Goal: Task Accomplishment & Management: Manage account settings

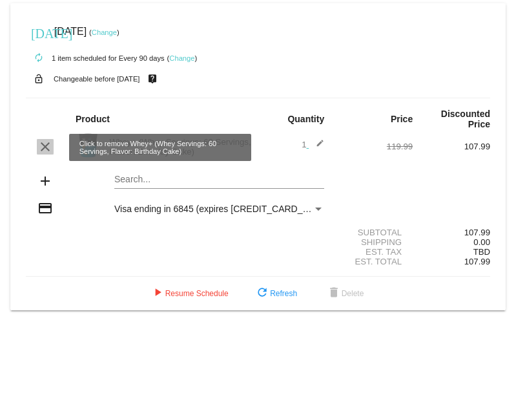
click at [44, 150] on mat-icon "clear" at bounding box center [45, 147] width 16 height 16
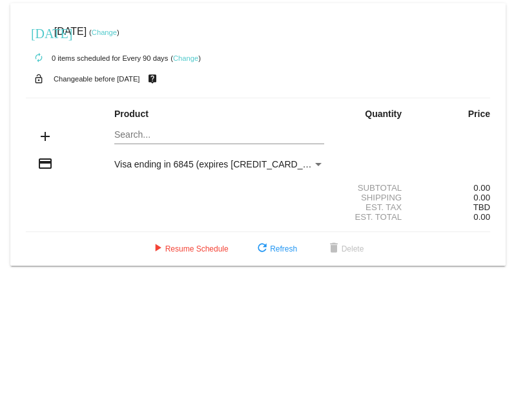
click at [178, 58] on link "Change" at bounding box center [185, 58] width 25 height 8
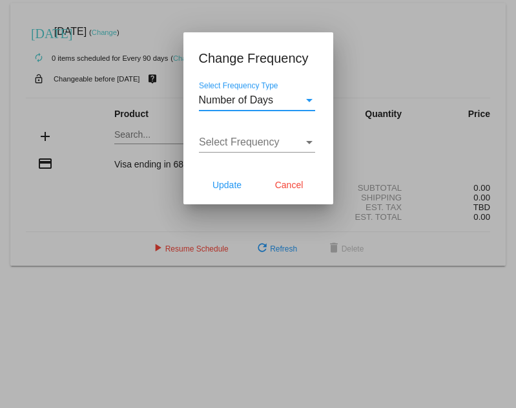
click at [261, 98] on span "Number of Days" at bounding box center [236, 99] width 75 height 11
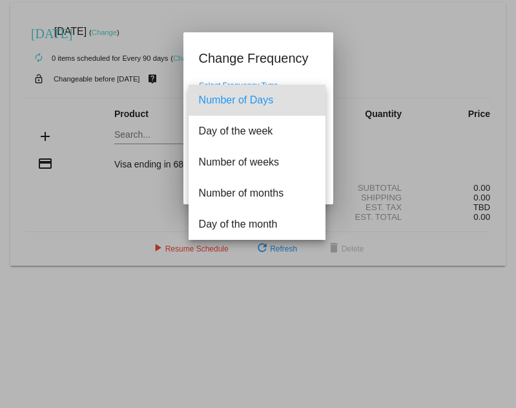
click at [266, 64] on div at bounding box center [258, 204] width 516 height 408
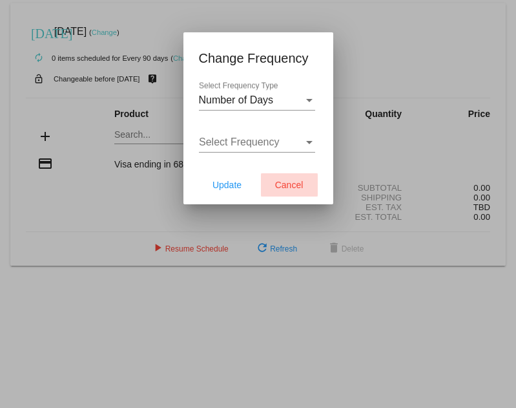
click at [297, 184] on span "Cancel" at bounding box center [289, 185] width 28 height 10
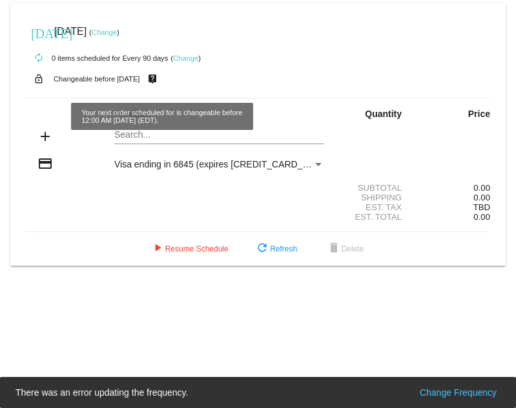
click at [189, 54] on link "Change" at bounding box center [185, 58] width 25 height 8
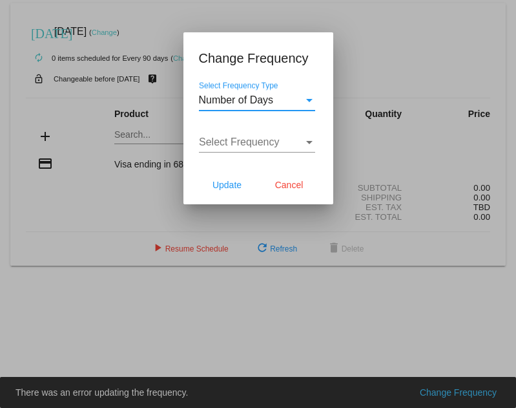
click at [243, 96] on span "Number of Days" at bounding box center [236, 99] width 75 height 11
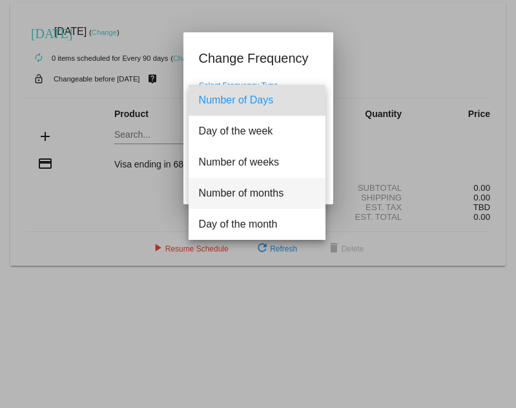
click at [236, 198] on span "Number of months" at bounding box center [257, 193] width 116 height 31
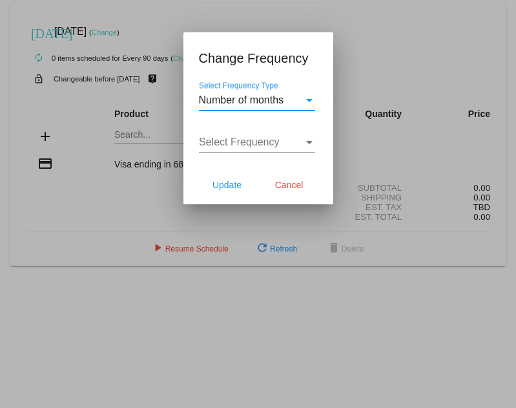
click at [239, 135] on div "Select Frequency Select Frequency" at bounding box center [257, 137] width 116 height 29
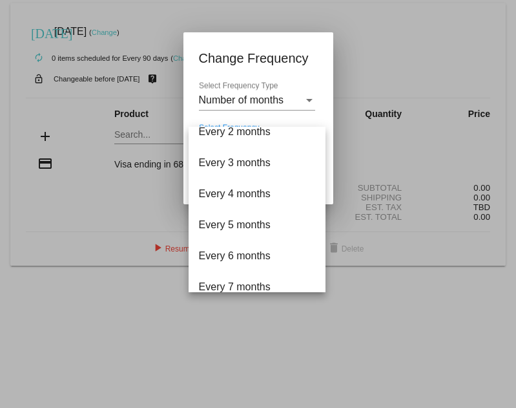
scroll to position [63, 0]
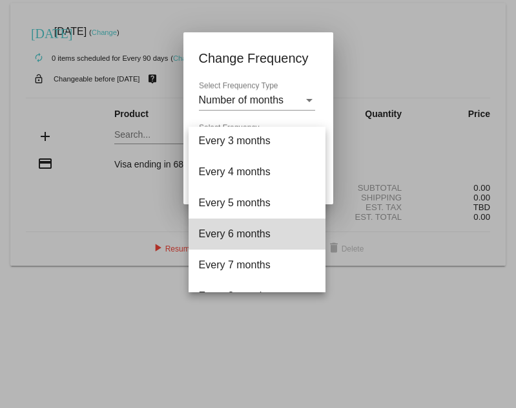
click at [261, 235] on span "Every 6 months" at bounding box center [257, 233] width 116 height 31
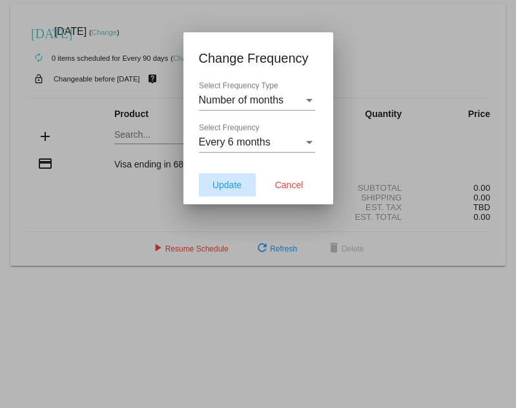
click at [221, 180] on span "Update" at bounding box center [227, 185] width 29 height 10
